Goal: Information Seeking & Learning: Learn about a topic

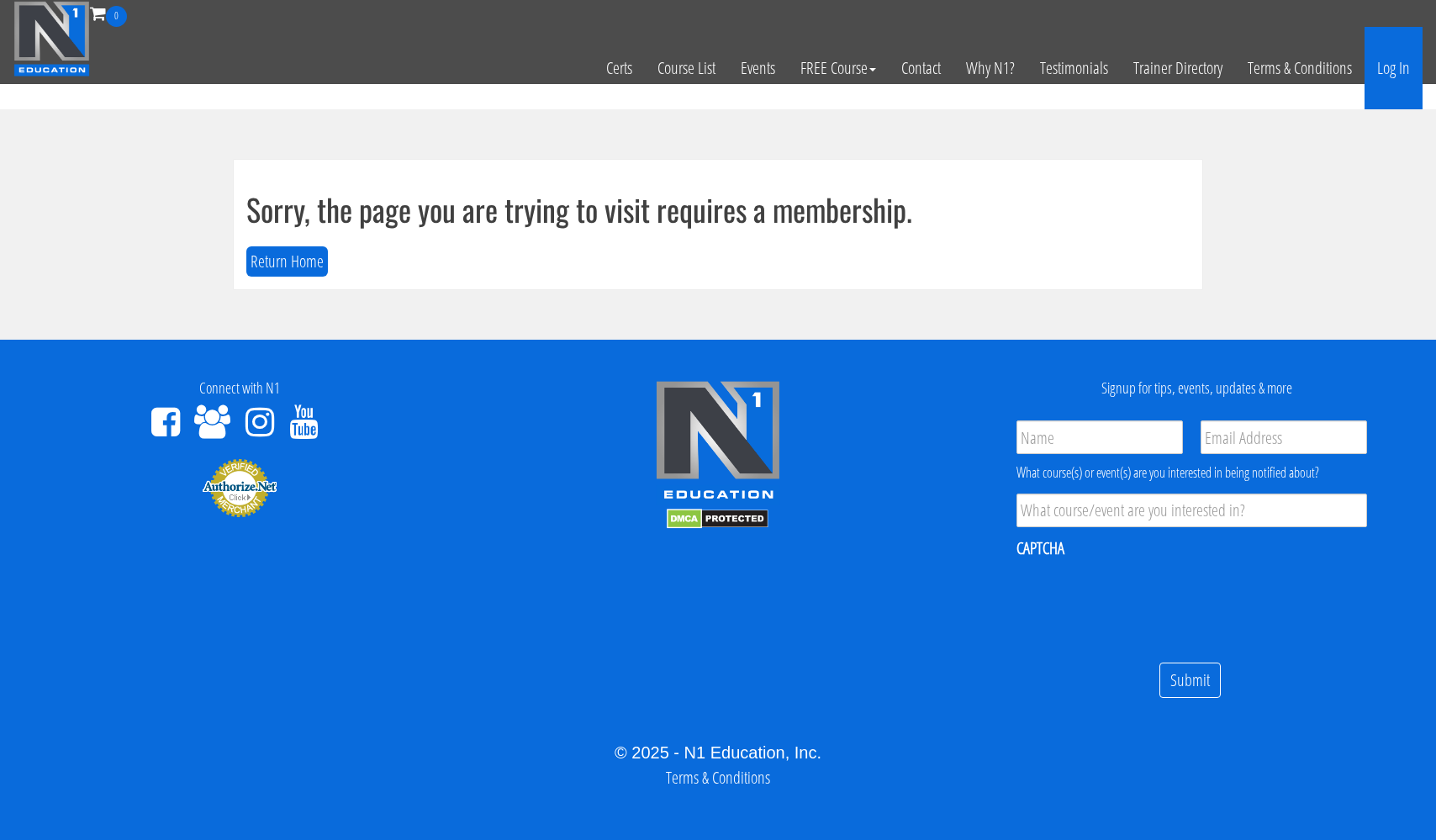
click at [1386, 67] on link "Log In" at bounding box center [1394, 68] width 58 height 83
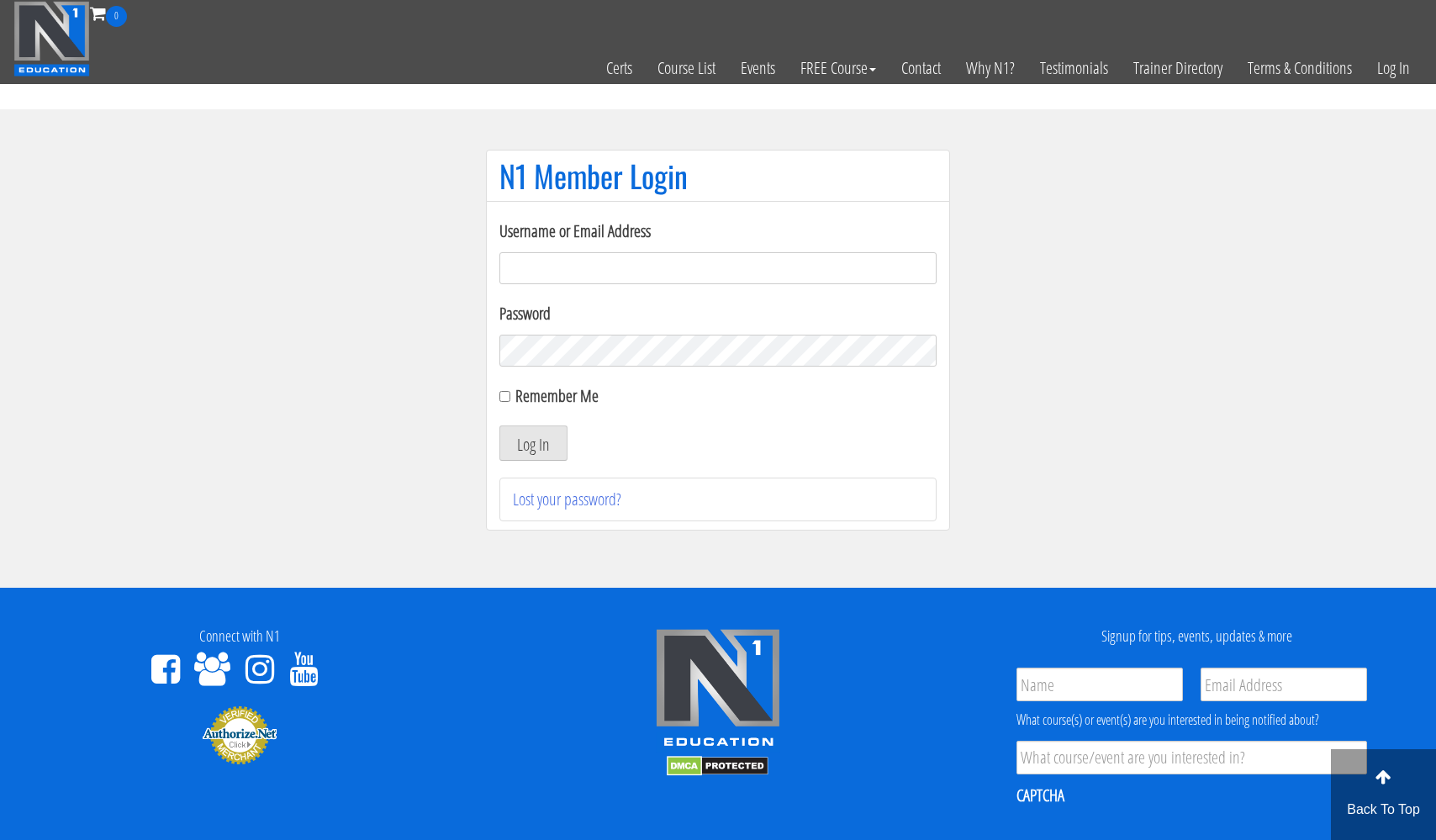
type input "[EMAIL_ADDRESS][DOMAIN_NAME]"
click at [533, 443] on button "Log In" at bounding box center [533, 443] width 68 height 35
click at [545, 440] on button "Log In" at bounding box center [533, 443] width 68 height 35
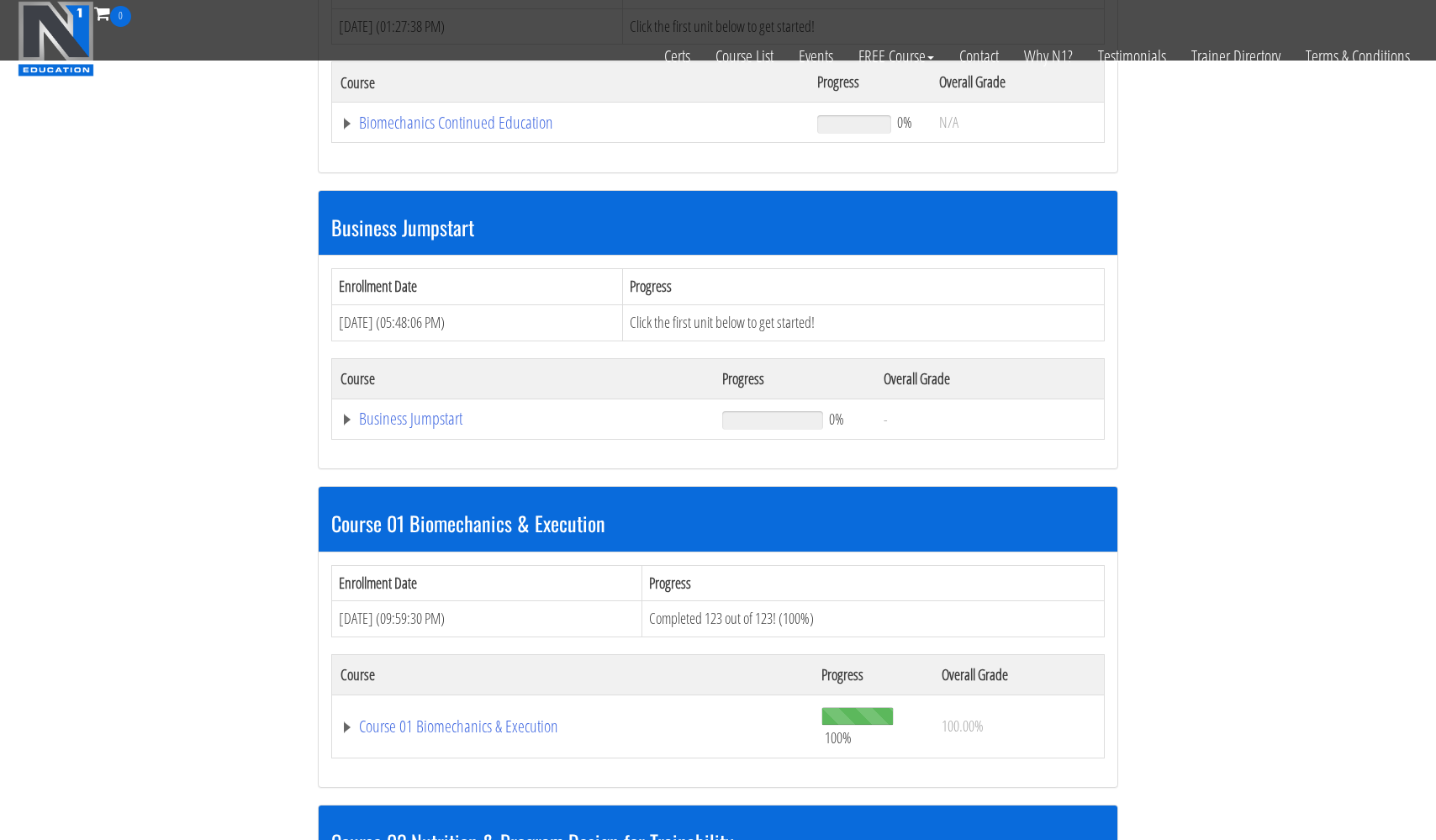
scroll to position [360, 0]
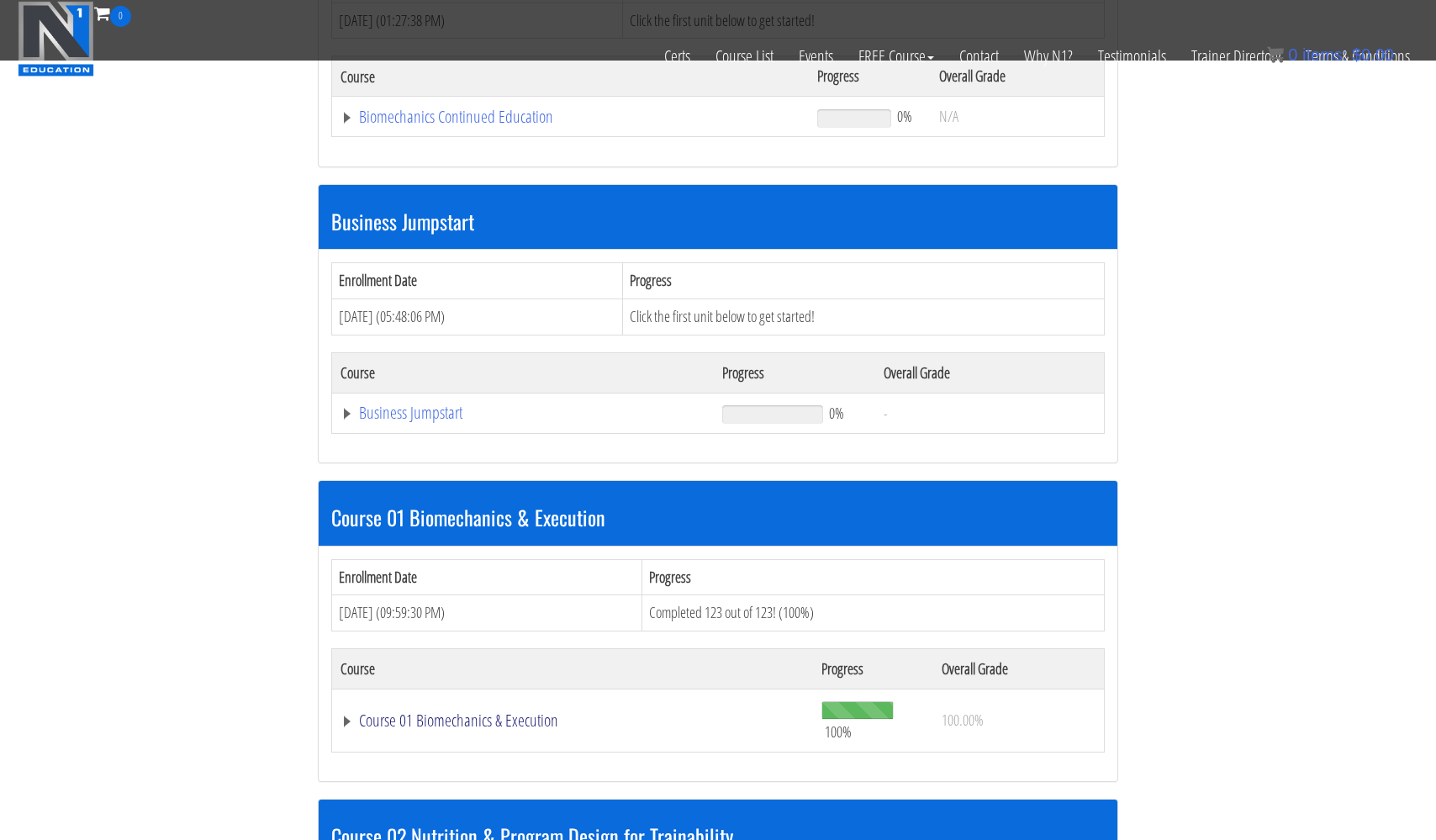
click at [430, 714] on link "Course 01 Biomechanics & Execution" at bounding box center [572, 721] width 464 height 16
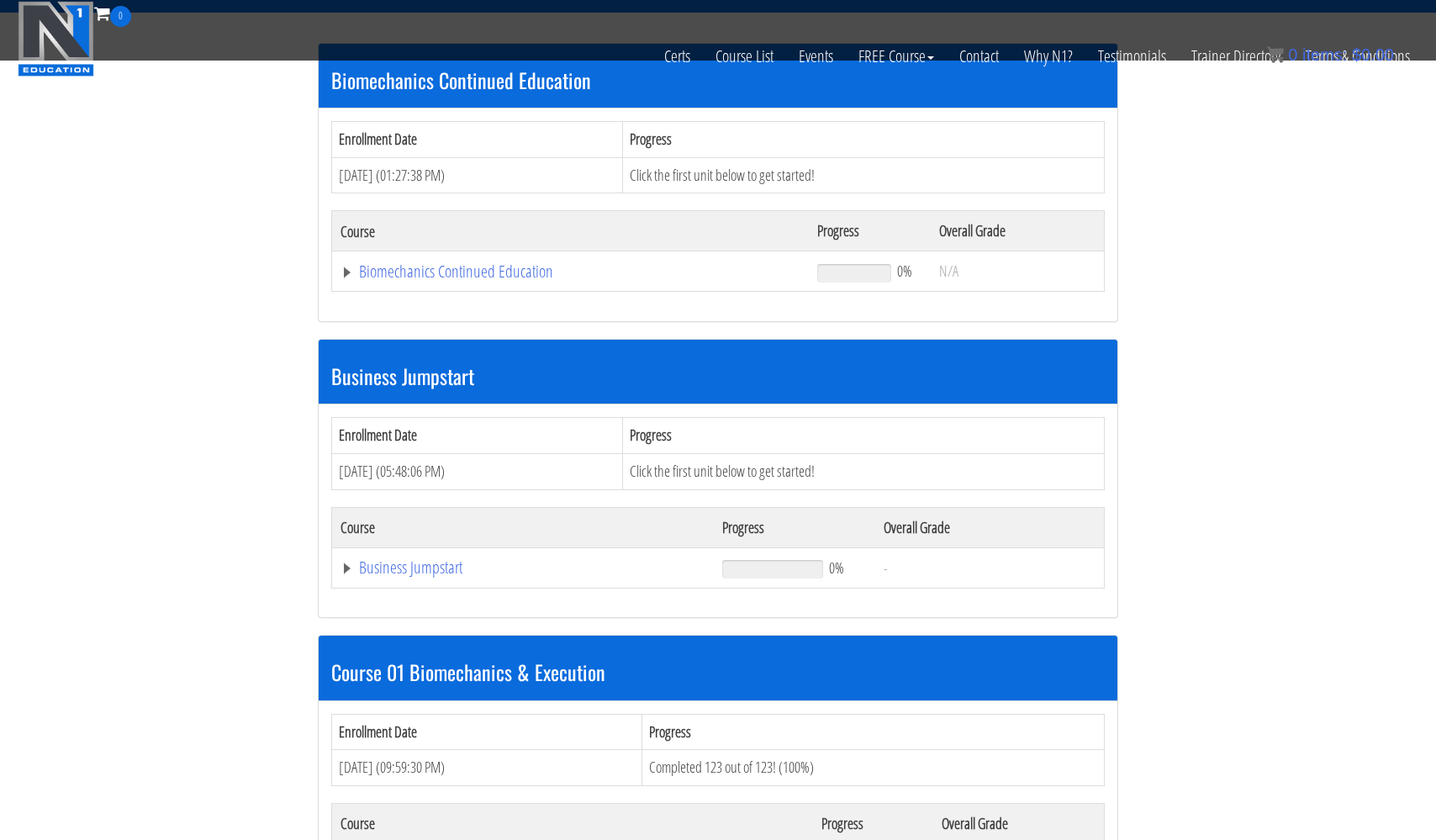
scroll to position [455, 0]
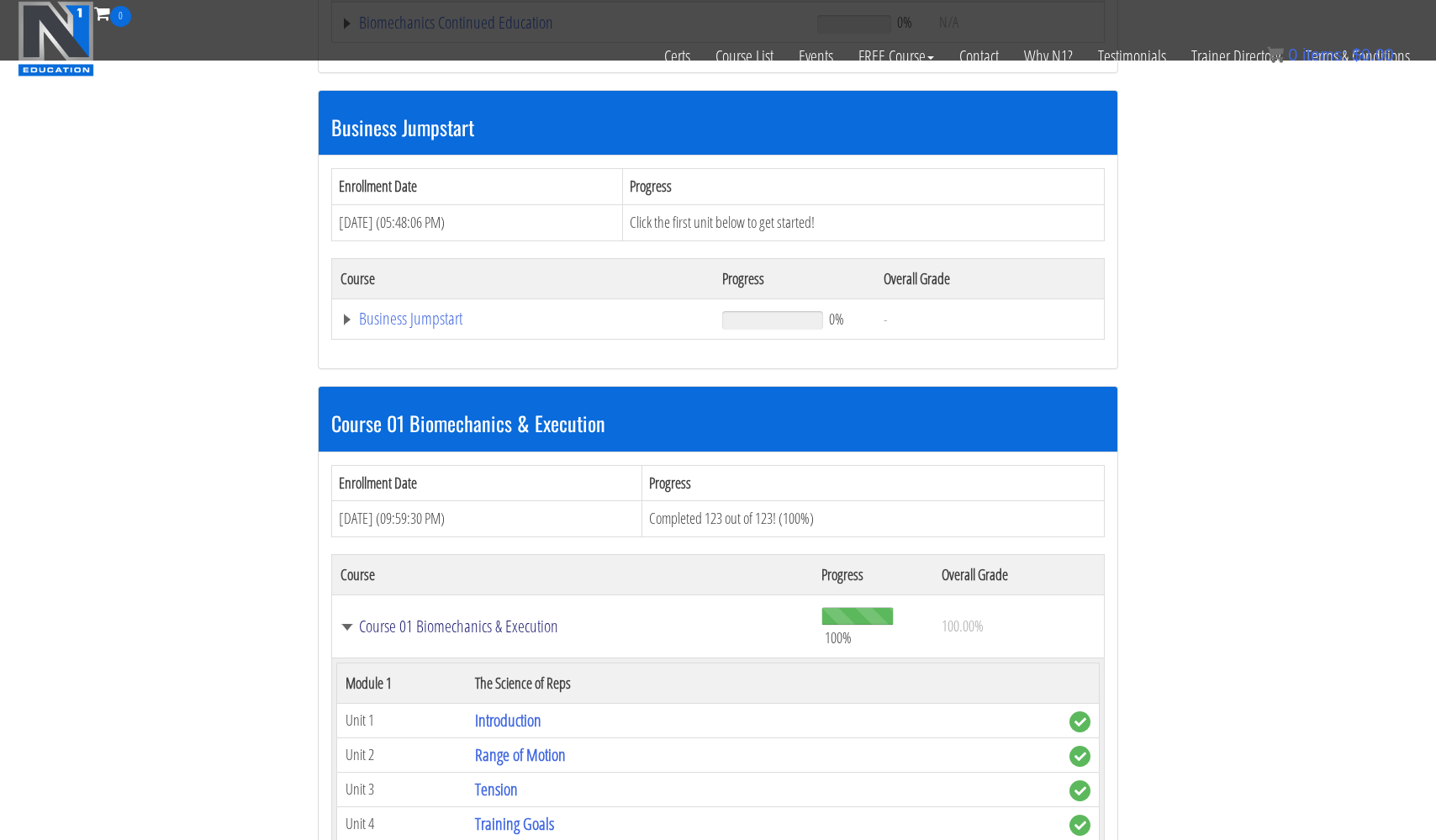
click at [453, 627] on link "Course 01 Biomechanics & Execution" at bounding box center [572, 626] width 464 height 16
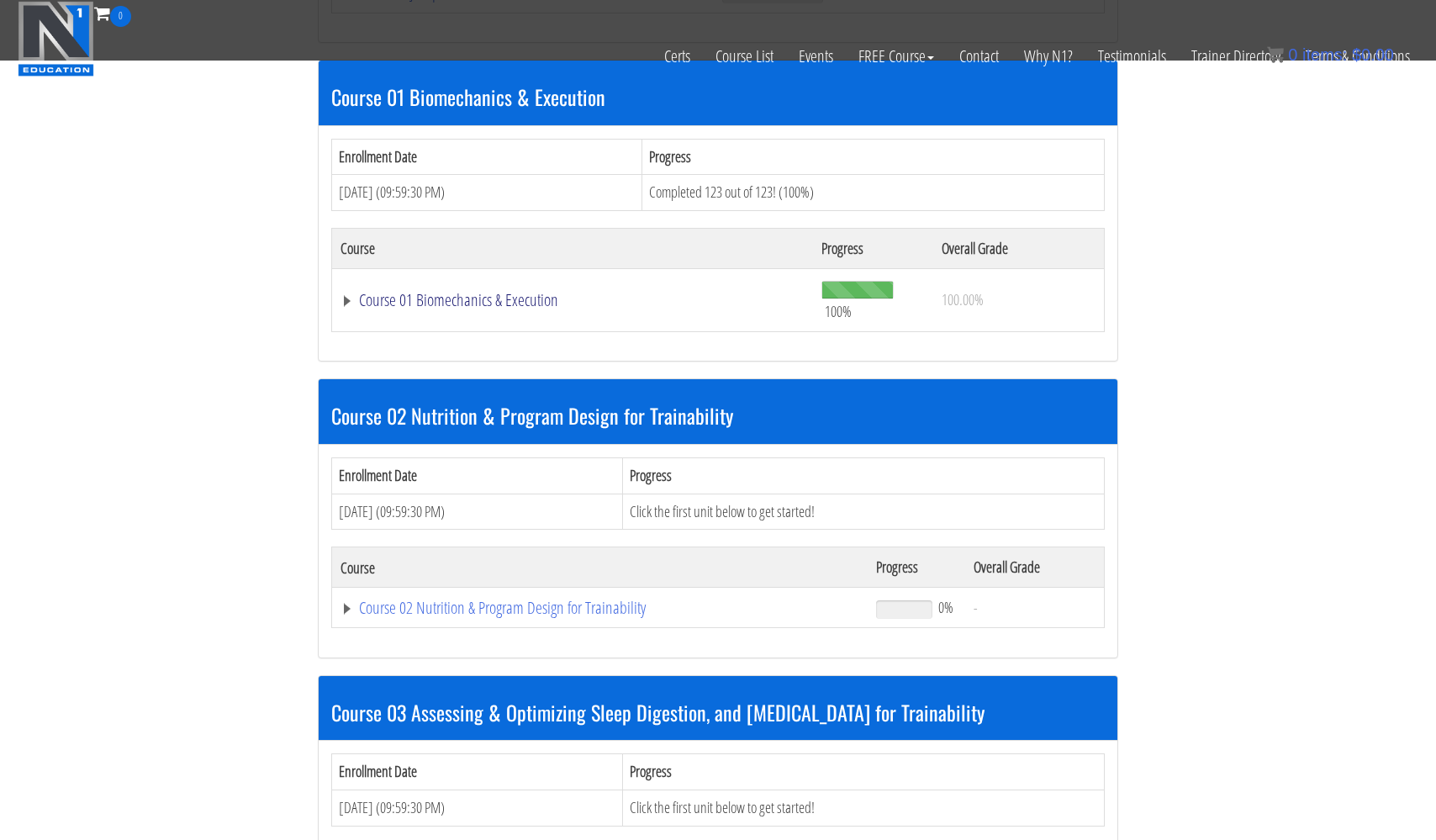
scroll to position [877, 0]
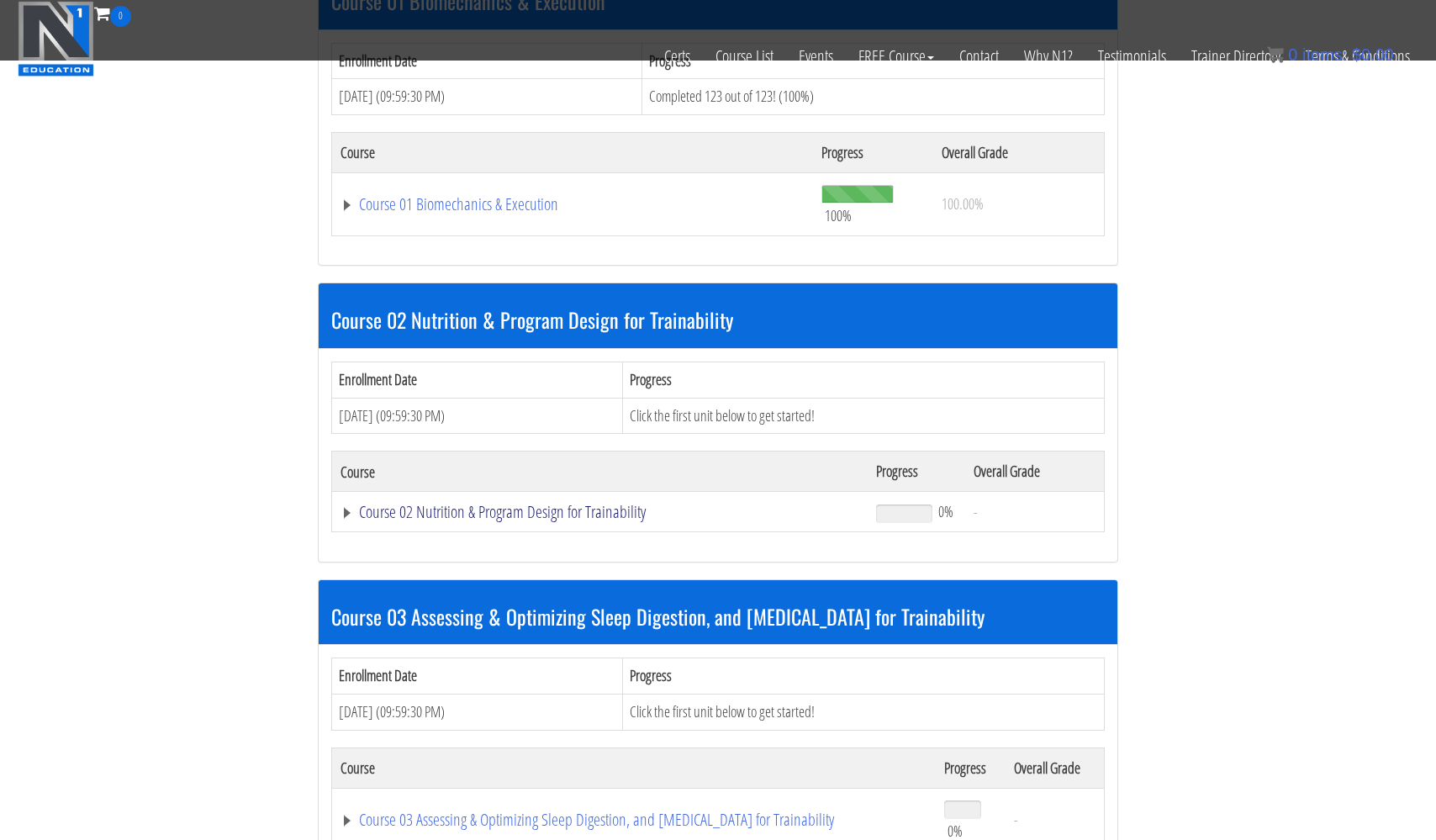
click at [452, 506] on link "Course 02 Nutrition & Program Design for Trainability" at bounding box center [600, 512] width 519 height 16
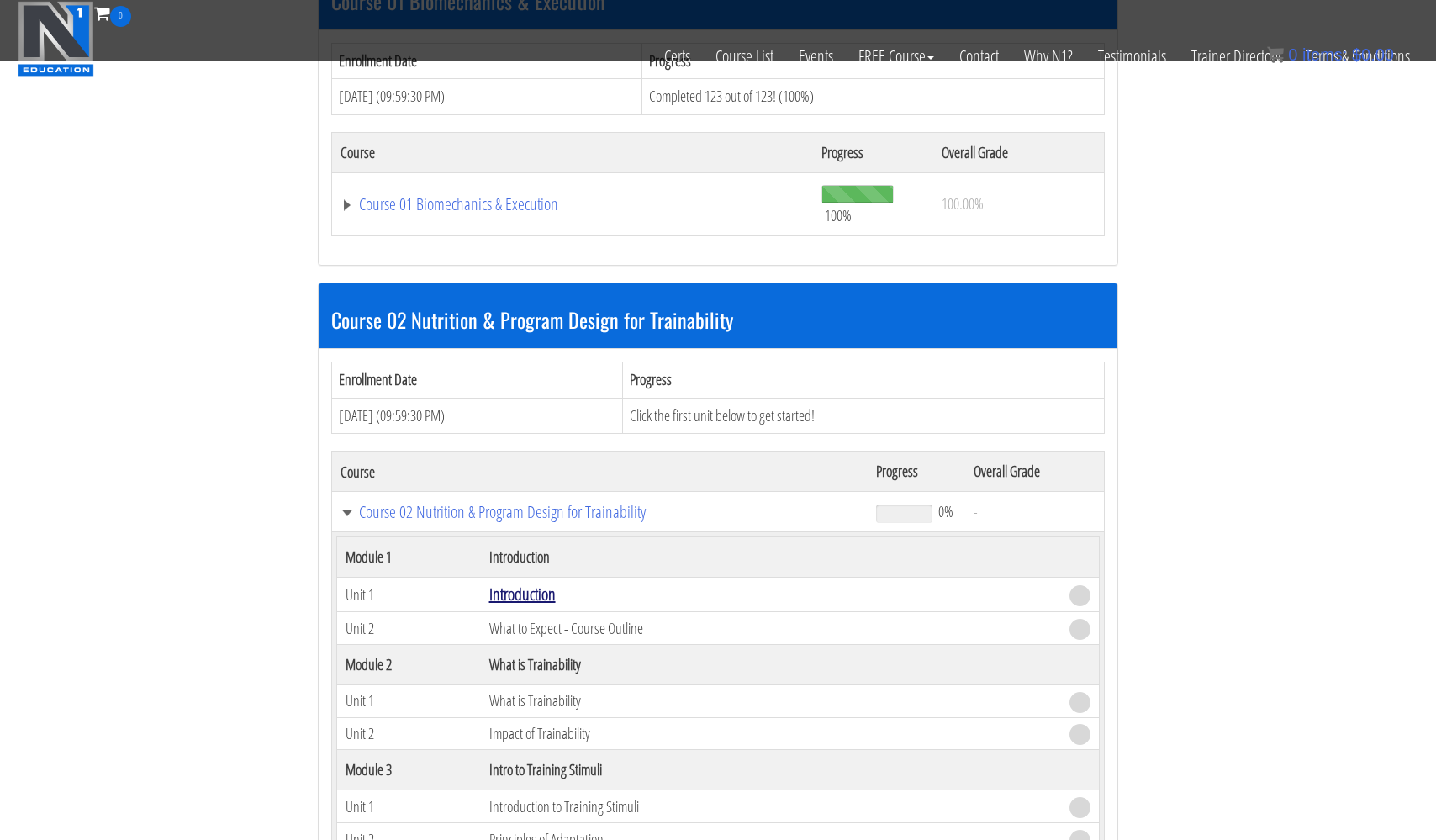
click at [505, 585] on link "Introduction" at bounding box center [522, 593] width 66 height 23
